Goal: Find contact information: Find contact information

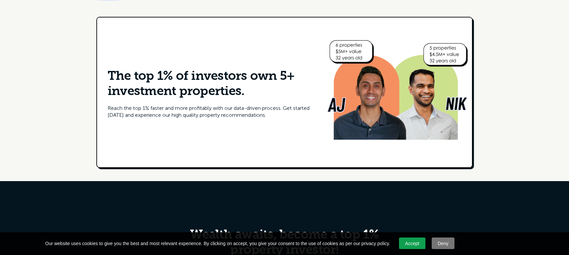
scroll to position [3289, 0]
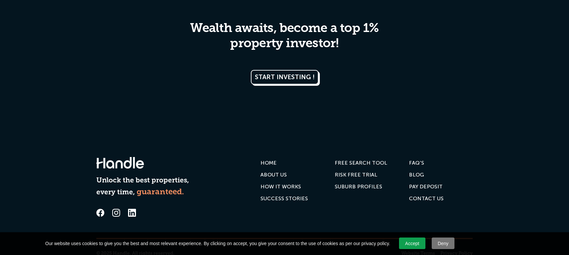
click at [416, 195] on div "Contact us" at bounding box center [426, 198] width 35 height 7
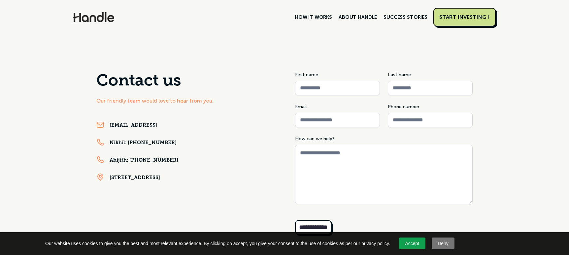
scroll to position [12, 0]
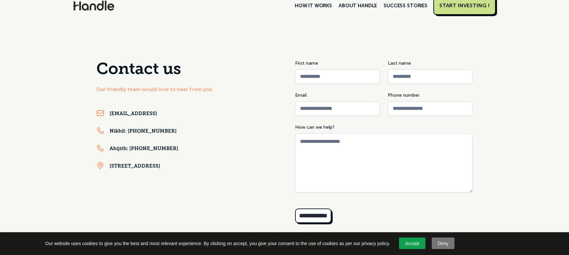
drag, startPoint x: 169, startPoint y: 131, endPoint x: 128, endPoint y: 132, distance: 40.6
click at [128, 132] on div "Nikhil: [PHONE_NUMBER]" at bounding box center [184, 132] width 177 height 10
copy link "[PHONE_NUMBER]"
click at [242, 170] on div "[STREET_ADDRESS]" at bounding box center [184, 167] width 177 height 10
drag, startPoint x: 242, startPoint y: 166, endPoint x: 88, endPoint y: 166, distance: 154.7
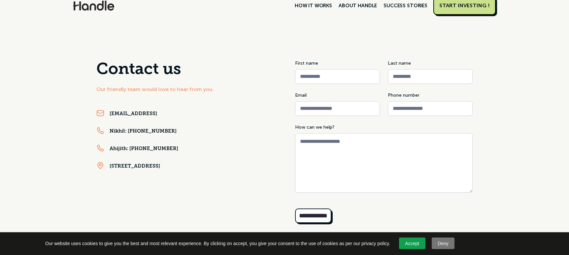
click at [88, 166] on div "**********" at bounding box center [284, 146] width 569 height 247
drag, startPoint x: 185, startPoint y: 113, endPoint x: 90, endPoint y: 112, distance: 95.3
click at [90, 112] on div "**********" at bounding box center [284, 146] width 569 height 247
copy link "[EMAIL_ADDRESS]"
